Goal: Information Seeking & Learning: Learn about a topic

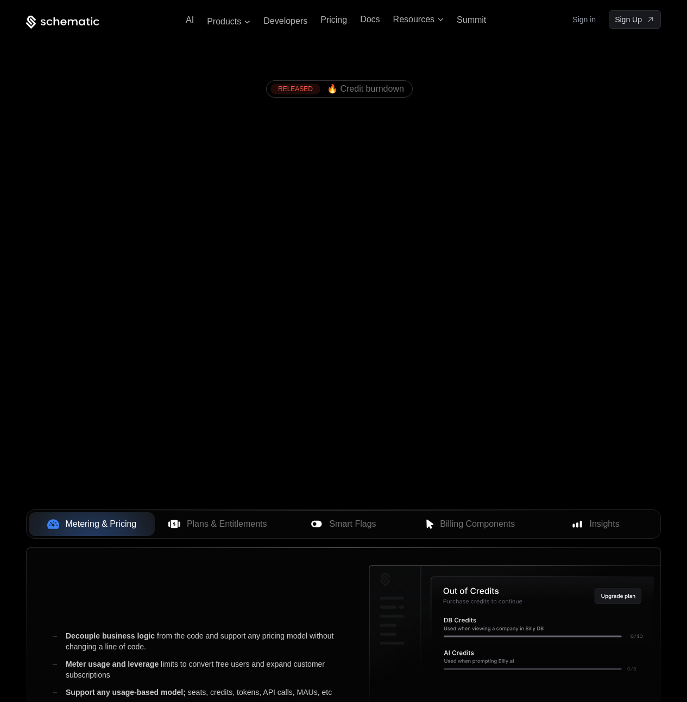
click at [578, 124] on div "Ship any pricing model." at bounding box center [342, 130] width 585 height 39
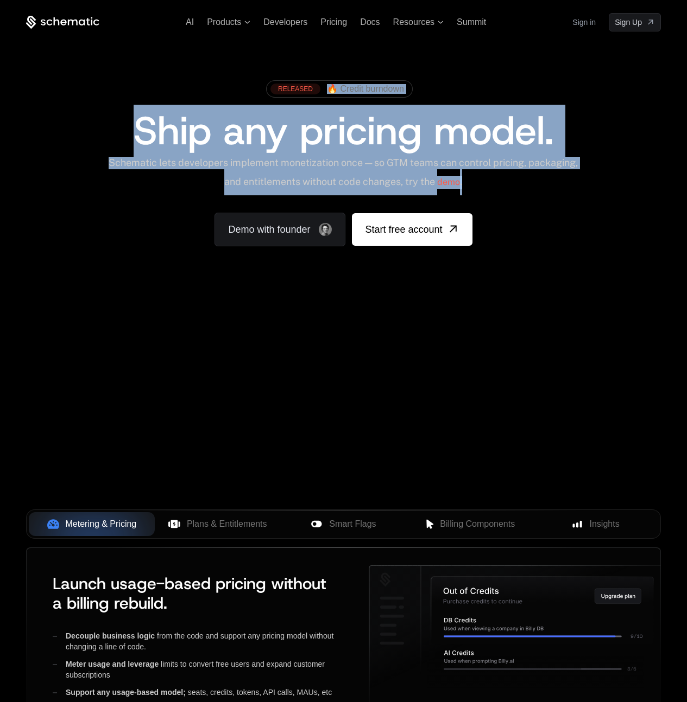
drag, startPoint x: 458, startPoint y: 72, endPoint x: 573, endPoint y: 210, distance: 179.9
click at [573, 210] on div "RELEASED 🔥 Credit burndown Ship any pricing model. Schematic lets developers im…" at bounding box center [343, 160] width 687 height 258
click at [573, 210] on div "RELEASED 🔥 Credit burndown Ship any pricing model. Schematic lets developers im…" at bounding box center [343, 161] width 635 height 172
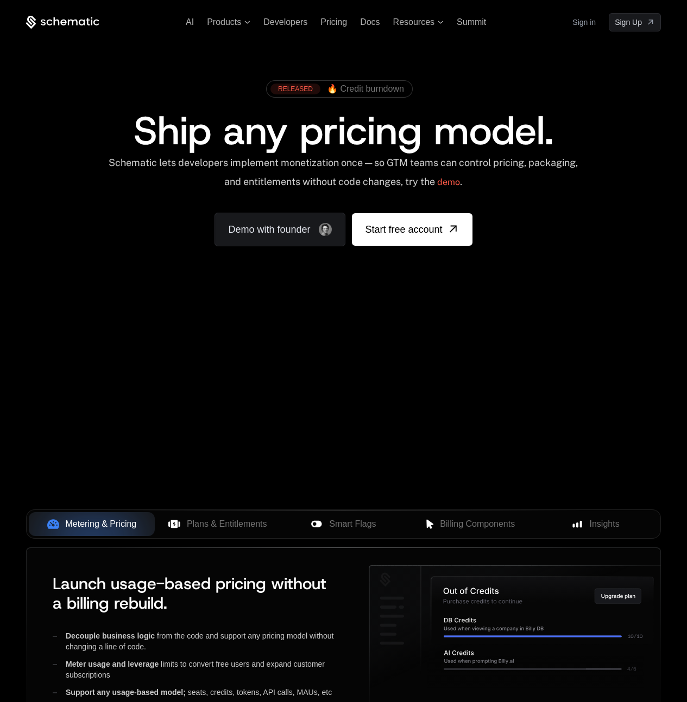
click at [587, 302] on div "AI Products Developers Pricing Docs Resources Summit Sign in Sign Up RELEASED 🔥…" at bounding box center [343, 162] width 687 height 325
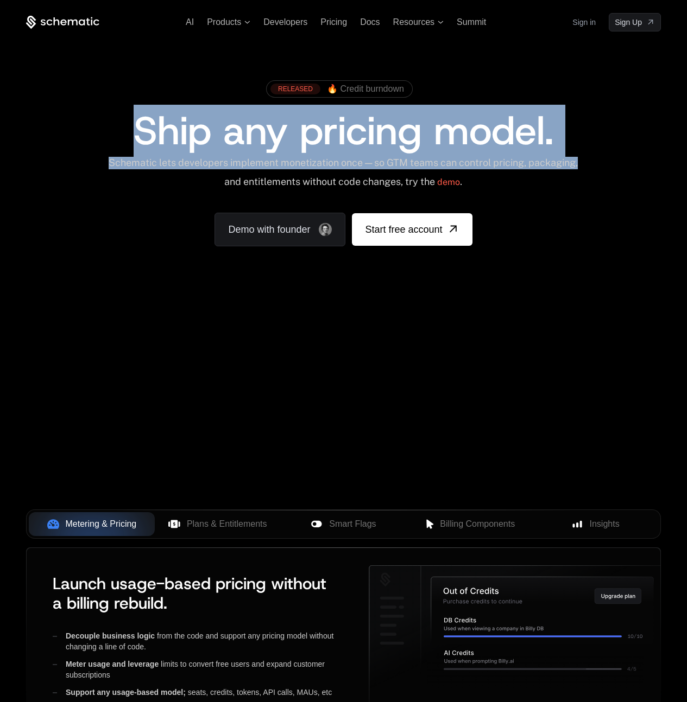
drag, startPoint x: 116, startPoint y: 112, endPoint x: 613, endPoint y: 157, distance: 499.3
click at [613, 157] on div "RELEASED 🔥 Credit burndown Ship any pricing model. Schematic lets developers im…" at bounding box center [343, 161] width 635 height 172
drag, startPoint x: 547, startPoint y: 160, endPoint x: 310, endPoint y: 22, distance: 274.1
click at [547, 160] on div "Schematic lets developers implement monetization once — so GTM teams can contro…" at bounding box center [343, 176] width 476 height 39
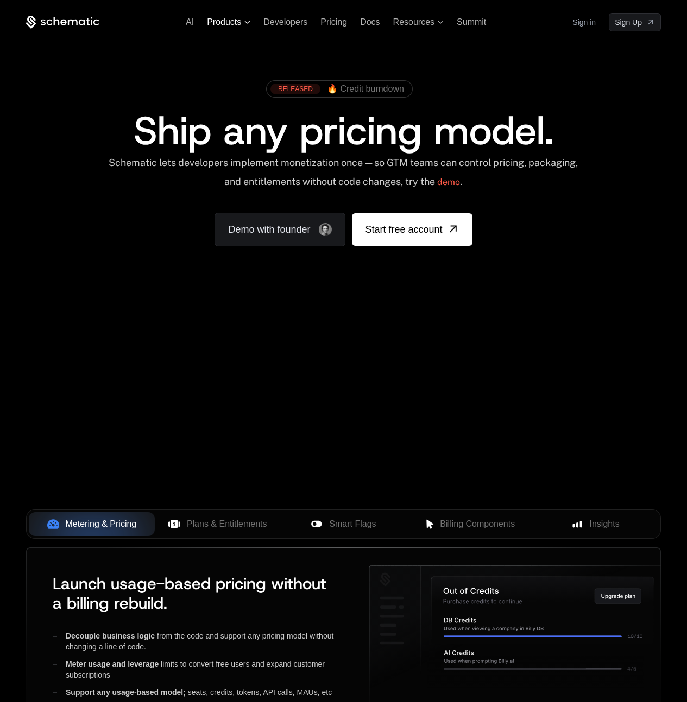
click at [236, 21] on span "Products" at bounding box center [224, 22] width 34 height 10
click at [409, 24] on span "Resources" at bounding box center [413, 22] width 41 height 10
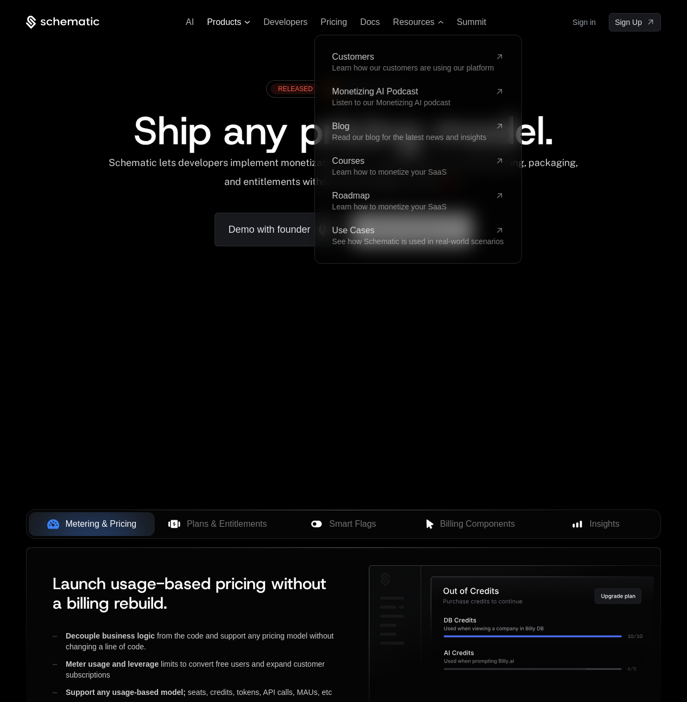
click at [243, 20] on span "Products" at bounding box center [228, 22] width 43 height 10
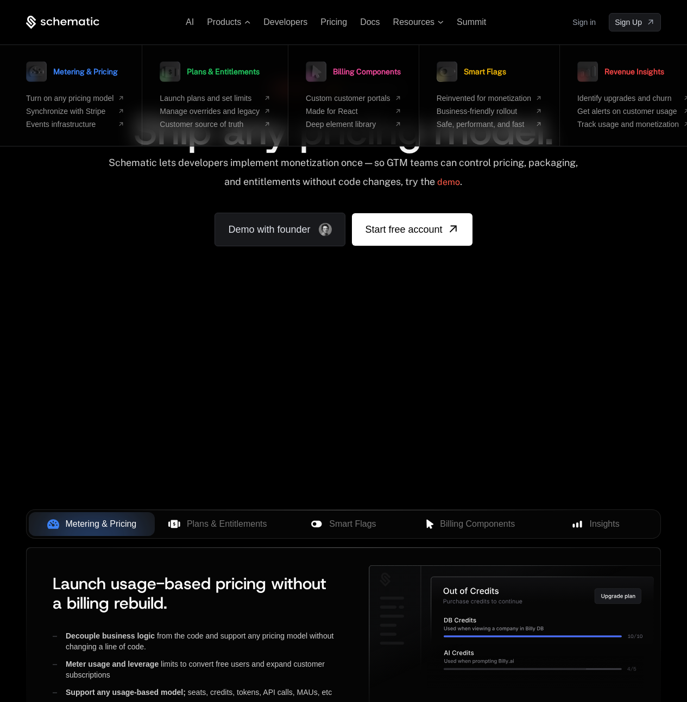
click at [359, 74] on span "Billing Components" at bounding box center [367, 72] width 68 height 8
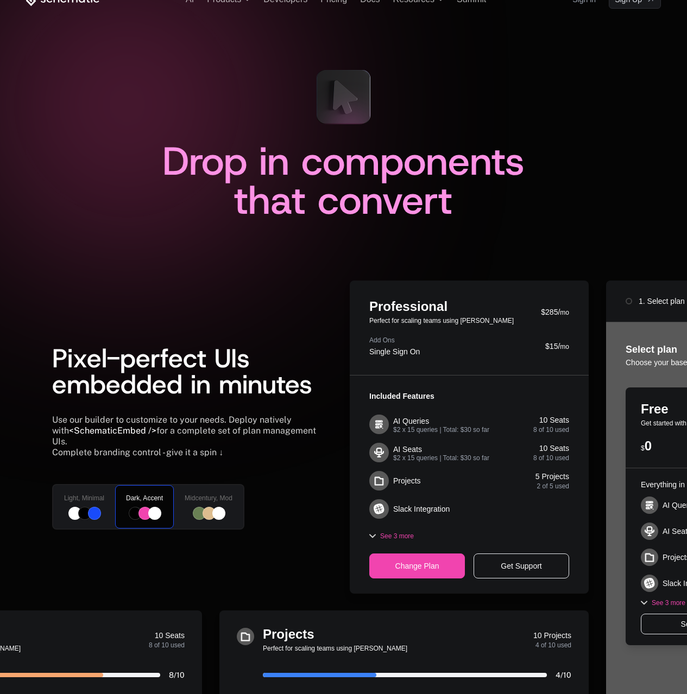
scroll to position [161, 0]
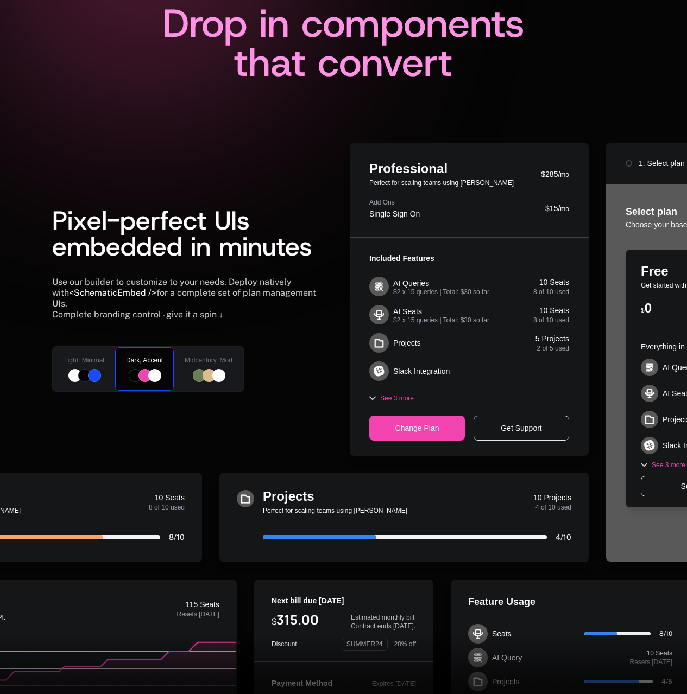
click at [424, 426] on div "Change Plan" at bounding box center [417, 428] width 96 height 25
click at [369, 396] on icon at bounding box center [372, 398] width 7 height 4
click at [194, 358] on span "Midcentury, Mod" at bounding box center [209, 360] width 48 height 9
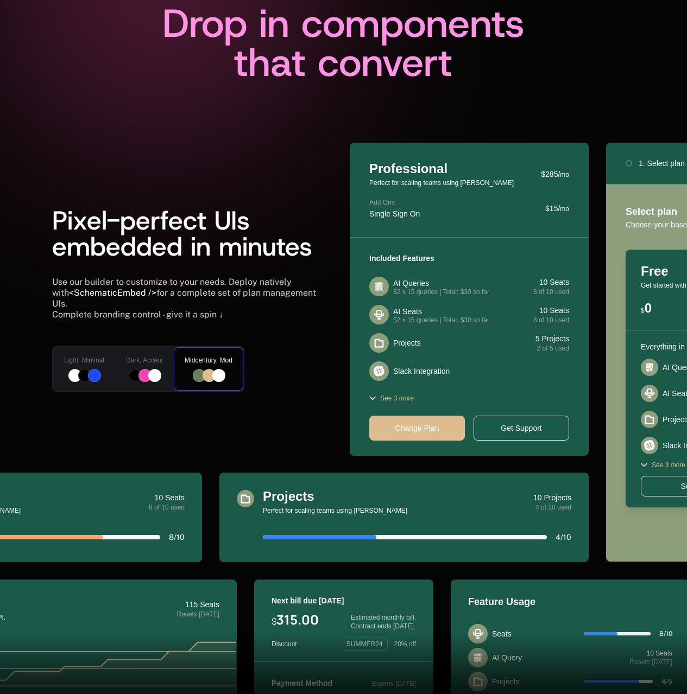
click at [100, 369] on div at bounding box center [94, 375] width 13 height 13
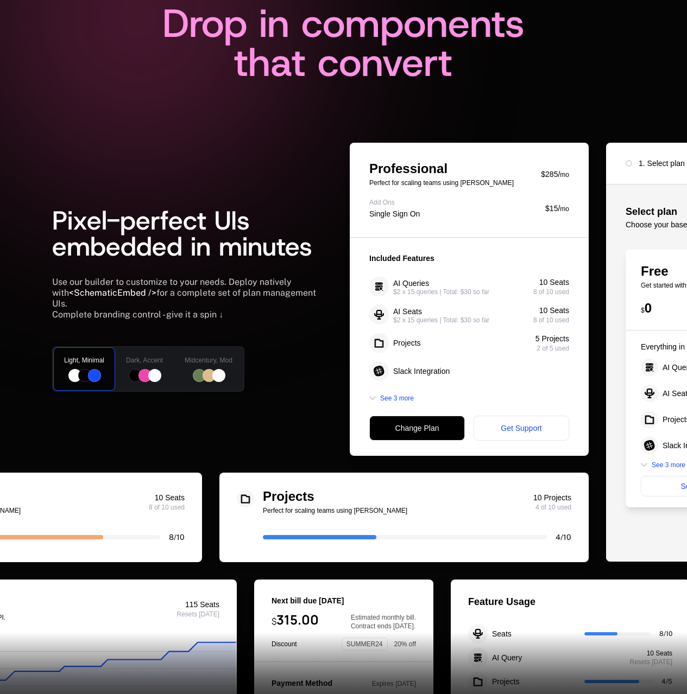
click at [151, 369] on div at bounding box center [154, 375] width 13 height 13
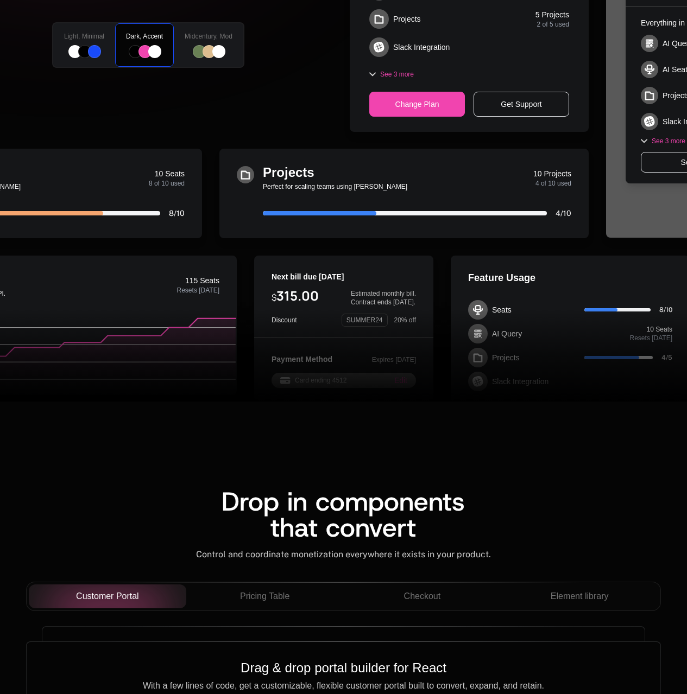
scroll to position [490, 8]
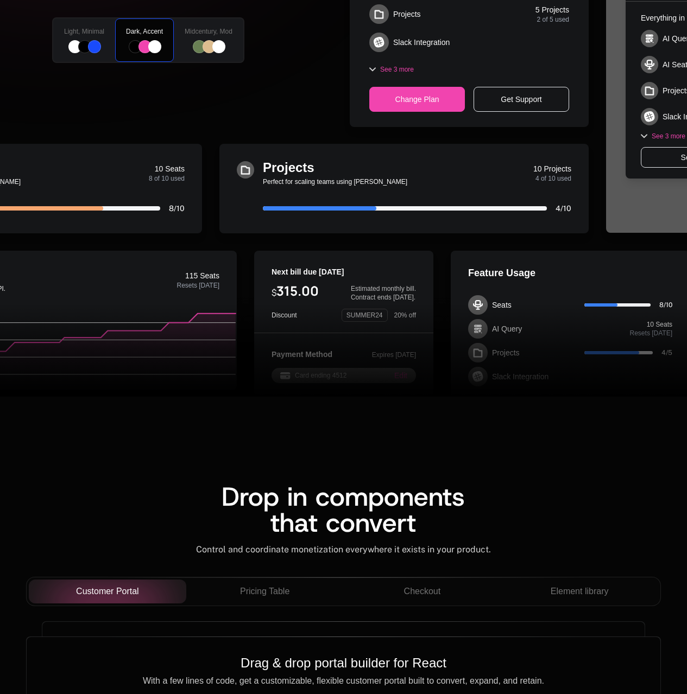
click at [338, 172] on div "Projects" at bounding box center [398, 167] width 270 height 13
click at [367, 206] on div at bounding box center [319, 208] width 113 height 4
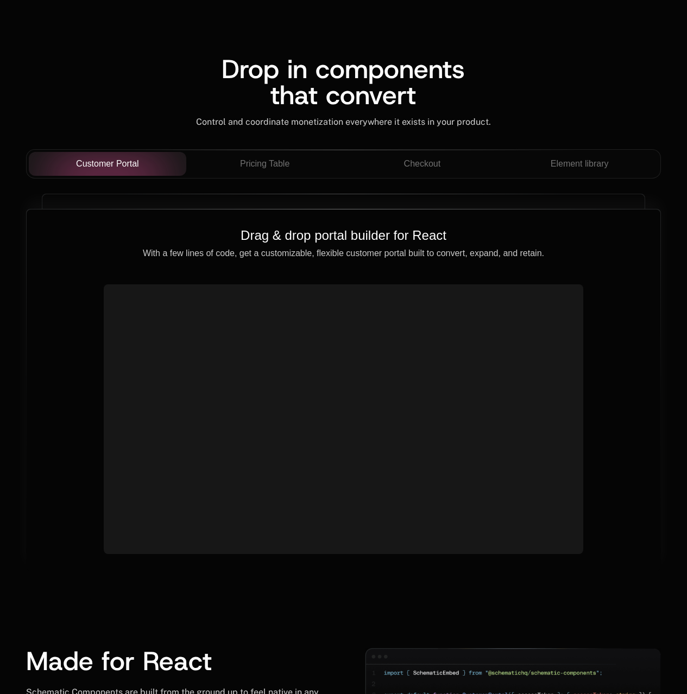
scroll to position [960, 8]
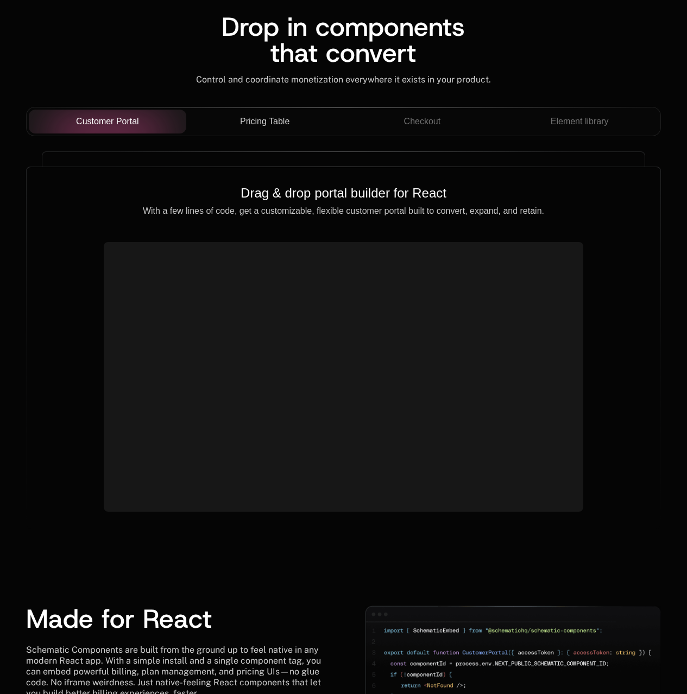
click at [273, 129] on button "Pricing Table" at bounding box center [264, 122] width 157 height 24
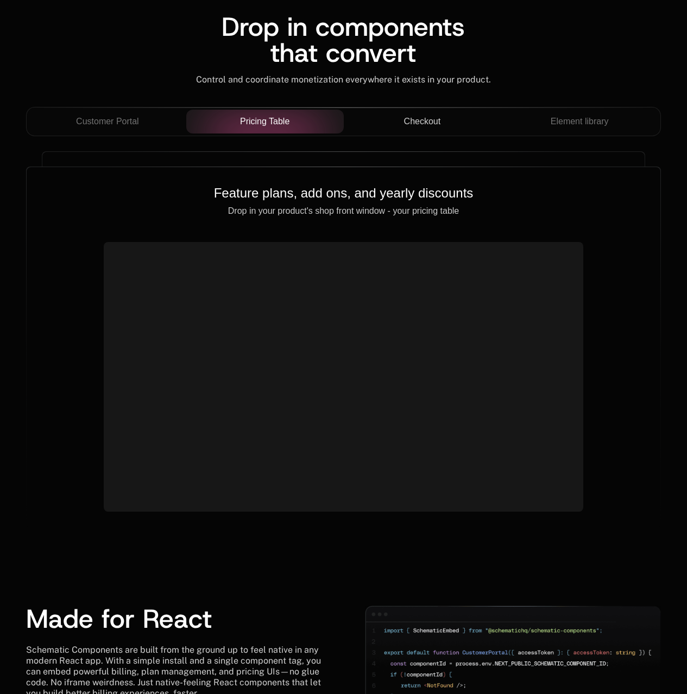
click at [430, 121] on span "Checkout" at bounding box center [422, 121] width 37 height 13
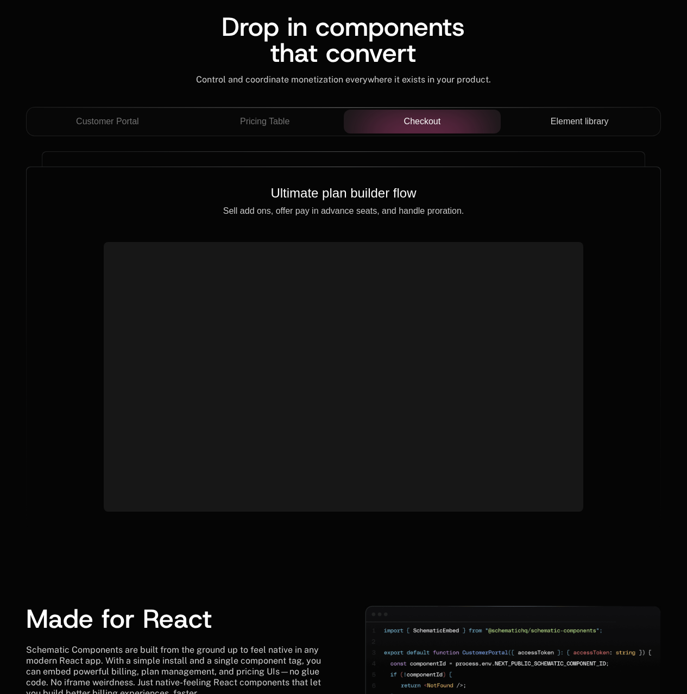
click at [561, 122] on span "Element library" at bounding box center [579, 121] width 58 height 13
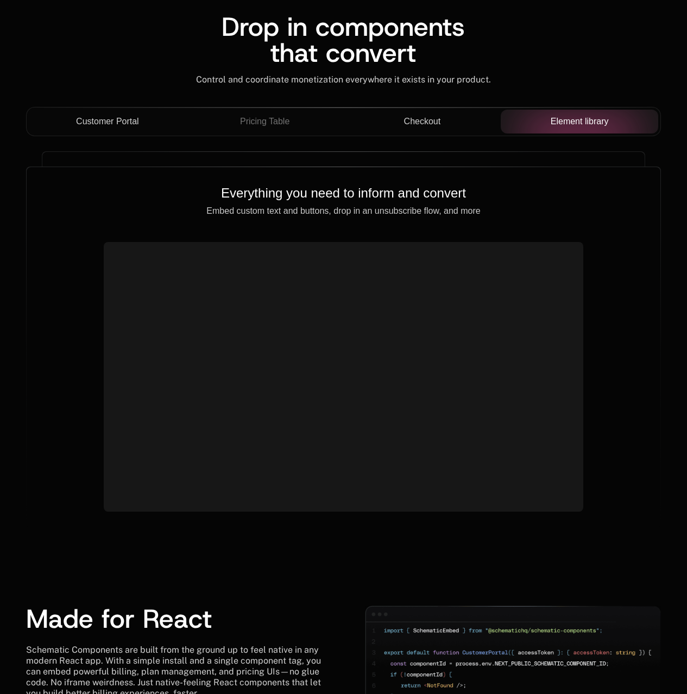
click at [129, 124] on span "Customer Portal" at bounding box center [107, 121] width 63 height 13
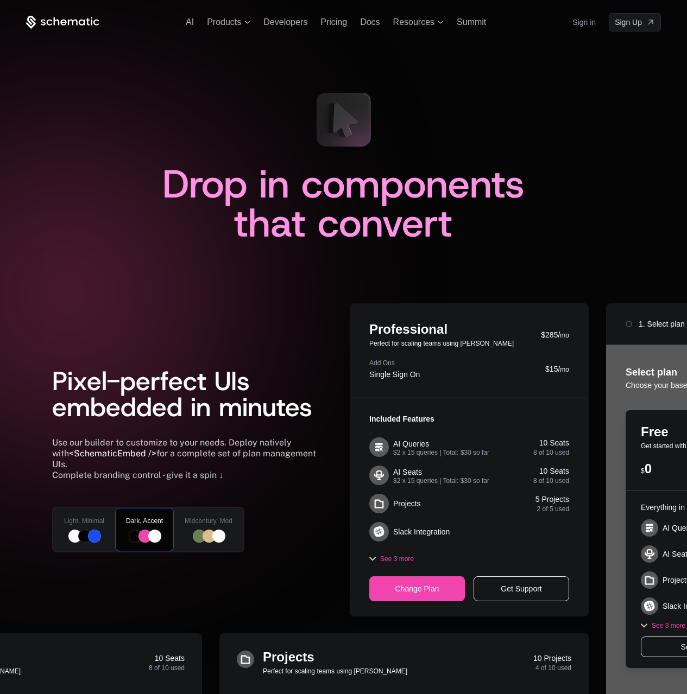
scroll to position [66, 8]
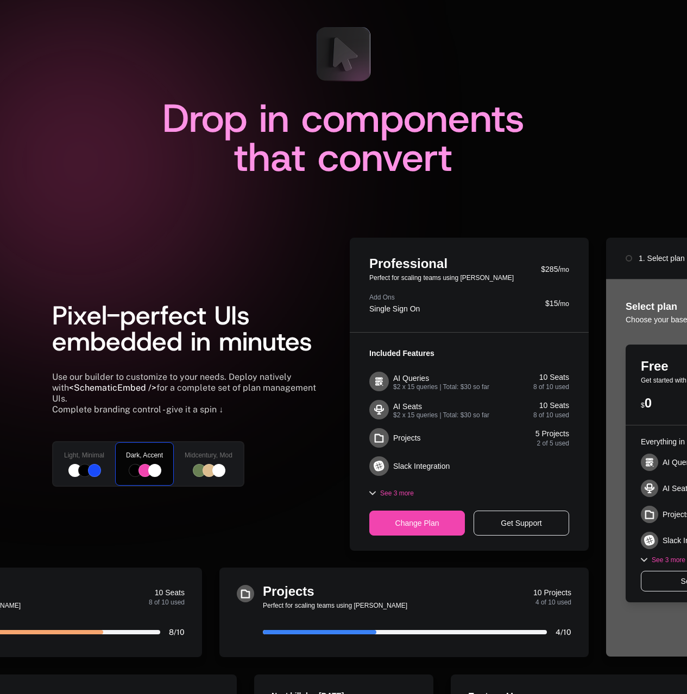
click at [636, 448] on div "Everything in free, plus: AI Queries AI Seats Projects Slack Integration See 3 …" at bounding box center [690, 514] width 131 height 177
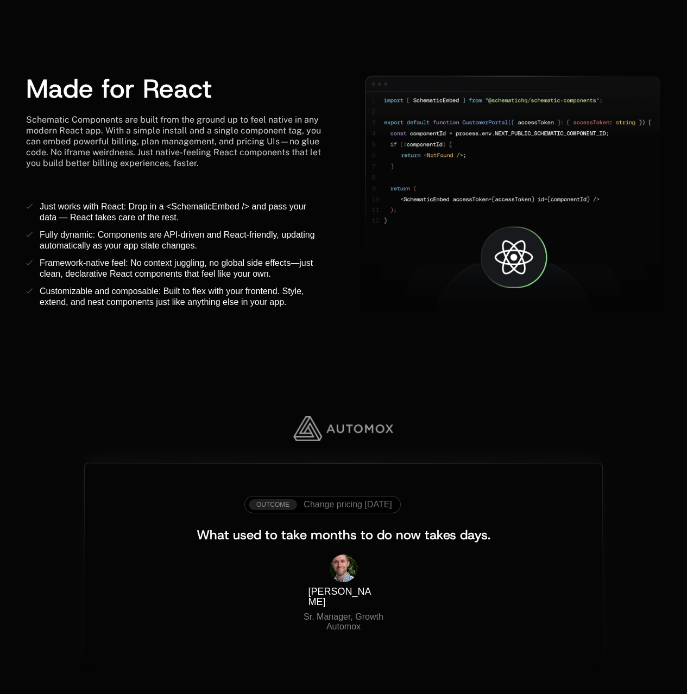
scroll to position [1506, 8]
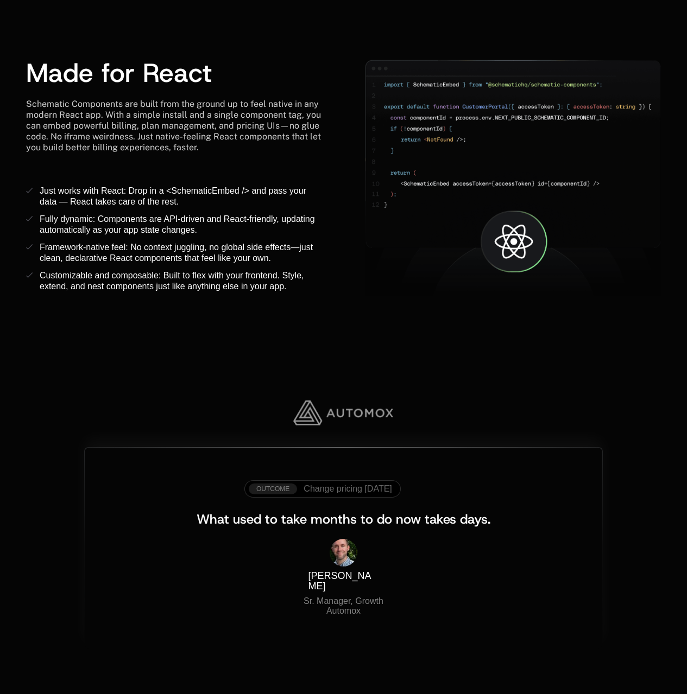
click at [352, 492] on span "Change pricing in one day" at bounding box center [347, 489] width 88 height 10
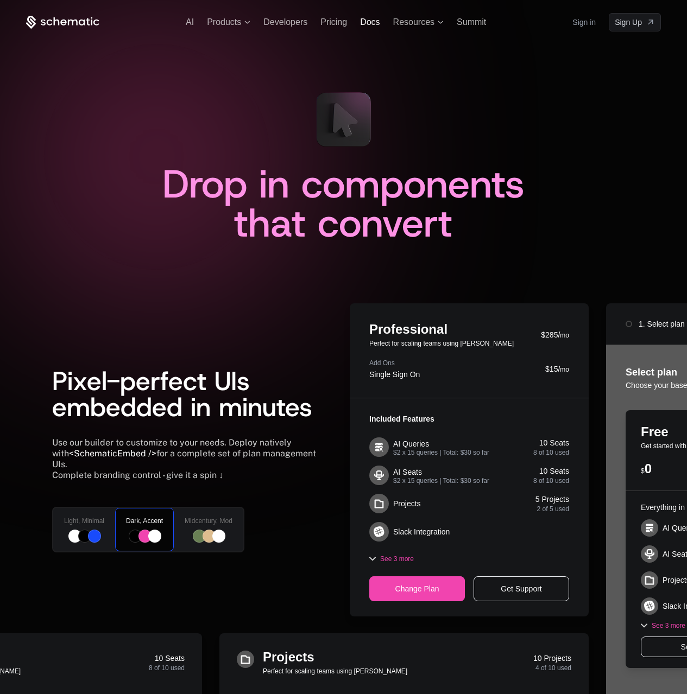
click at [366, 23] on span "Docs" at bounding box center [370, 21] width 20 height 9
